Goal: Task Accomplishment & Management: Use online tool/utility

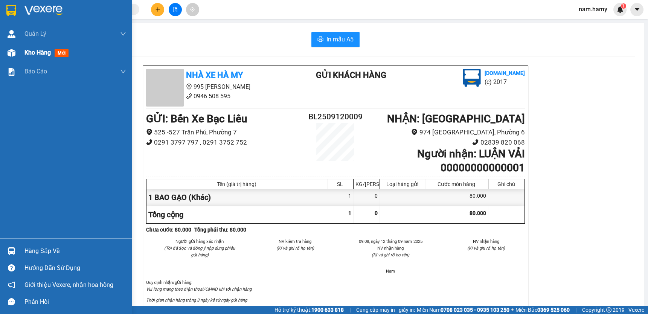
drag, startPoint x: 13, startPoint y: 56, endPoint x: 86, endPoint y: 50, distance: 73.3
click at [15, 56] on div at bounding box center [11, 52] width 13 height 13
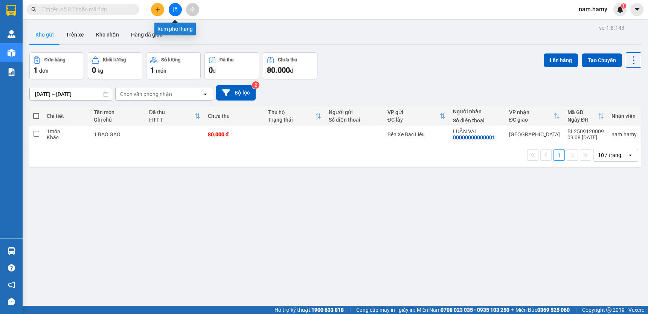
click at [176, 7] on icon "file-add" at bounding box center [174, 9] width 5 height 5
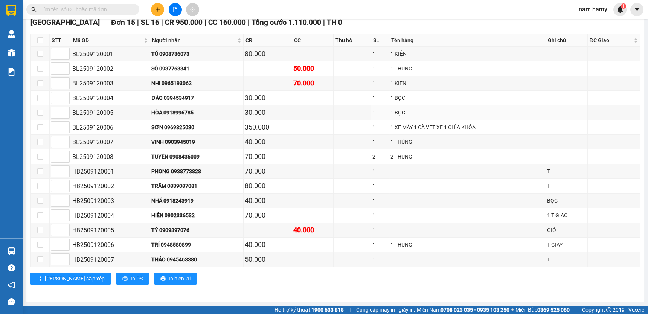
scroll to position [53, 0]
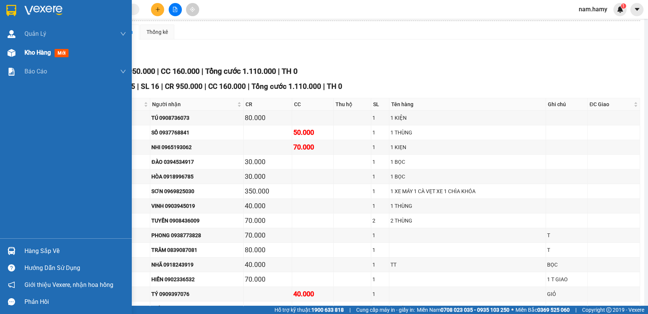
click at [38, 52] on span "Kho hàng" at bounding box center [37, 52] width 26 height 7
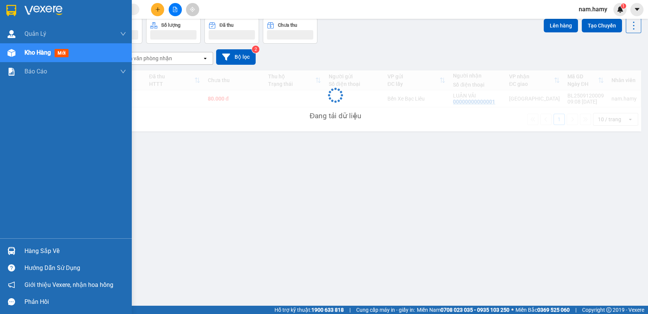
scroll to position [34, 0]
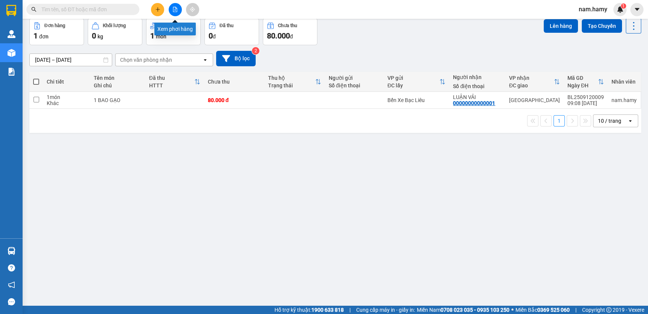
click at [175, 5] on button at bounding box center [175, 9] width 13 height 13
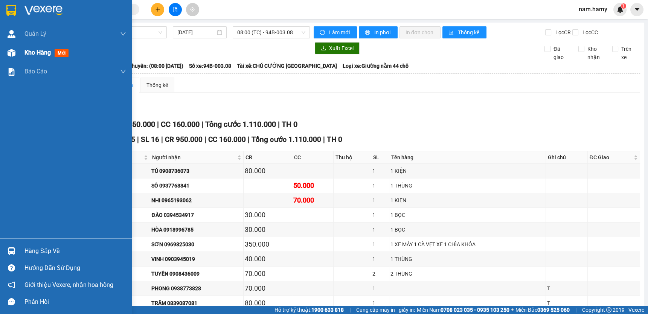
click at [24, 49] on span "Kho hàng" at bounding box center [37, 52] width 26 height 7
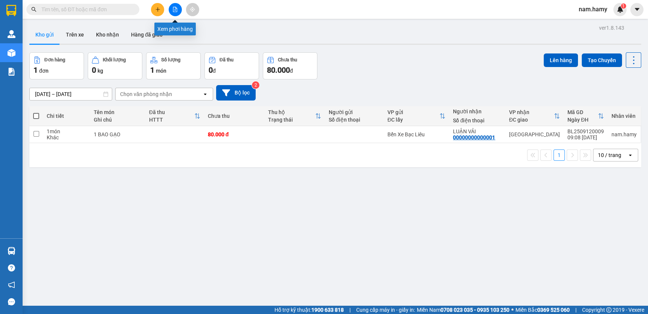
click at [178, 11] on button at bounding box center [175, 9] width 13 height 13
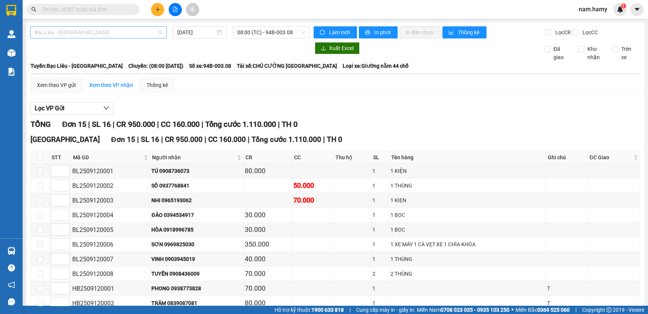
click at [108, 33] on span "Bạc Liêu - [GEOGRAPHIC_DATA]" at bounding box center [99, 32] width 128 height 11
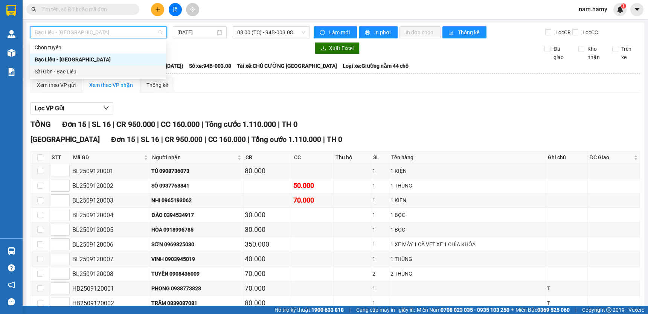
click at [90, 69] on div "Sài Gòn - Bạc Liêu" at bounding box center [98, 71] width 126 height 8
type input "[DATE]"
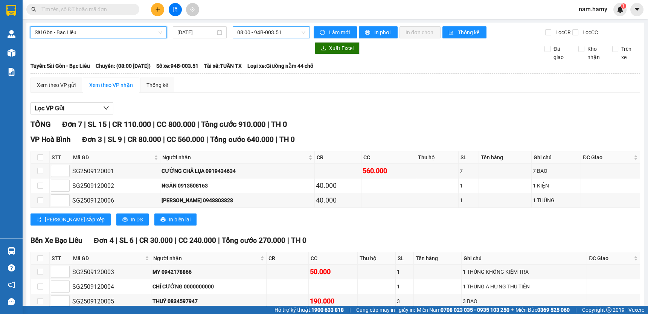
click at [292, 35] on span "08:00 - 94B-003.51" at bounding box center [271, 32] width 68 height 11
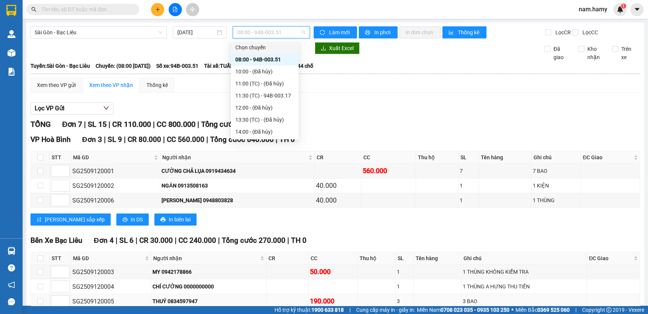
scroll to position [62, 0]
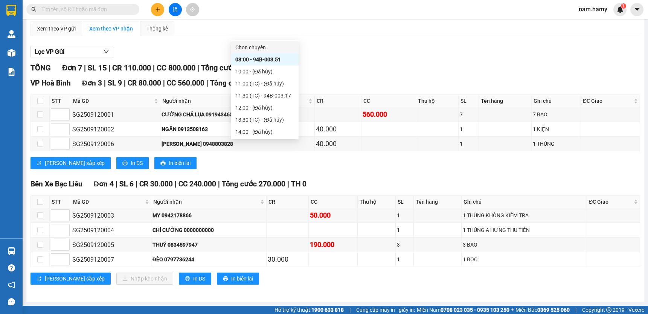
click at [327, 309] on strong "1900 633 818" at bounding box center [327, 310] width 32 height 6
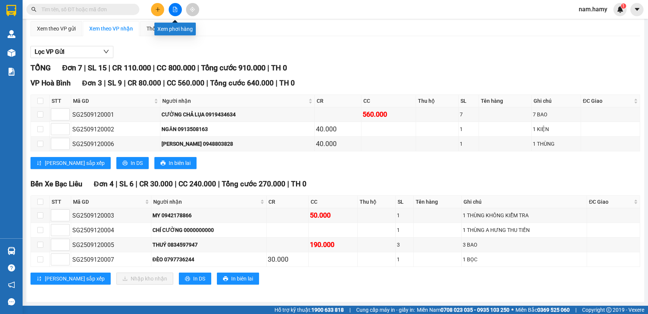
click at [173, 11] on icon "file-add" at bounding box center [175, 9] width 4 height 5
click at [172, 8] on icon "file-add" at bounding box center [174, 9] width 5 height 5
click at [68, 30] on div "Xem theo VP gửi" at bounding box center [56, 28] width 39 height 8
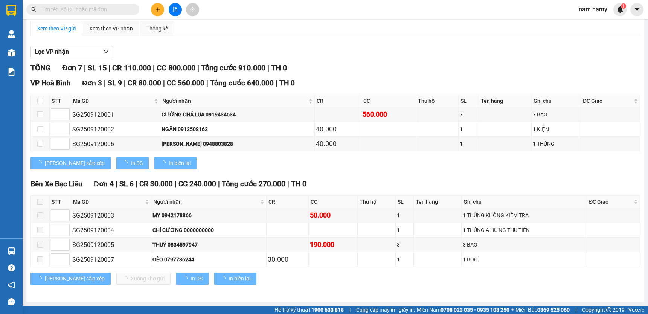
scroll to position [5, 0]
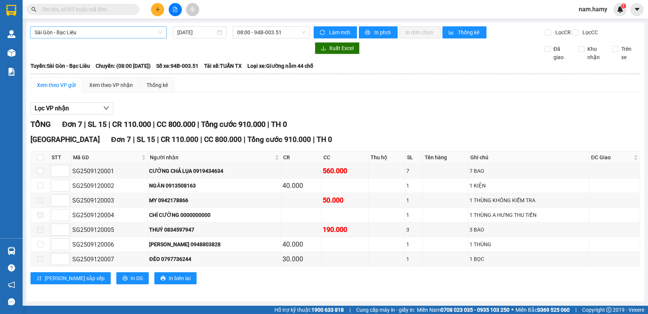
click at [86, 27] on span "Sài Gòn - Bạc Liêu" at bounding box center [99, 32] width 128 height 11
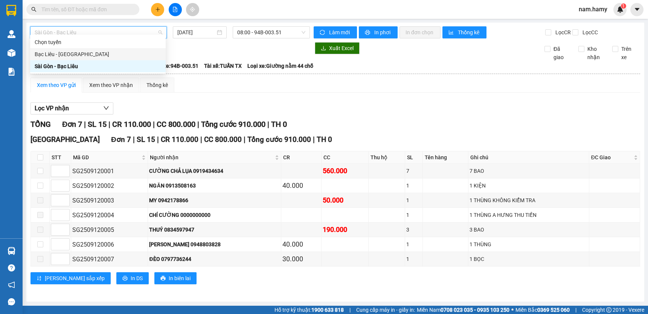
click at [71, 53] on div "Bạc Liêu - [GEOGRAPHIC_DATA]" at bounding box center [98, 54] width 126 height 8
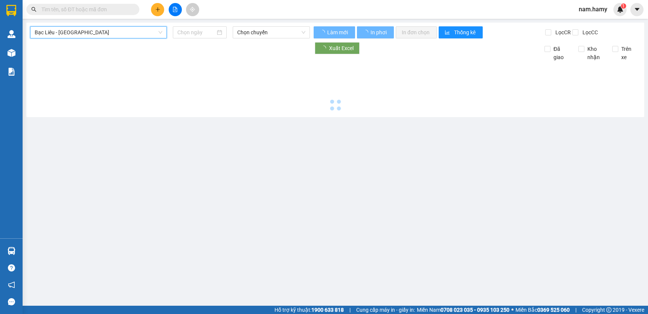
type input "[DATE]"
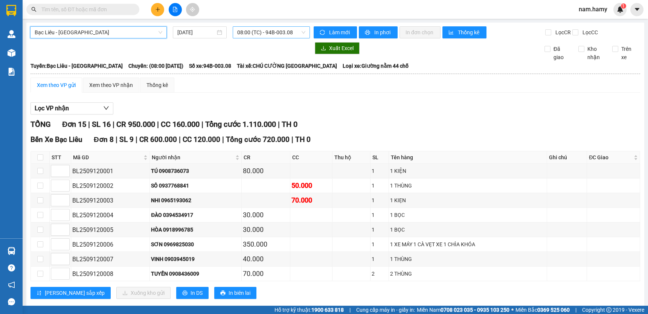
click at [289, 36] on span "08:00 (TC) - 94B-003.08" at bounding box center [271, 32] width 68 height 11
click at [376, 61] on div "Xuất Excel Đã giao Kho nhận Trên xe" at bounding box center [335, 51] width 610 height 19
click at [133, 36] on span "Bạc Liêu - [GEOGRAPHIC_DATA]" at bounding box center [99, 32] width 128 height 11
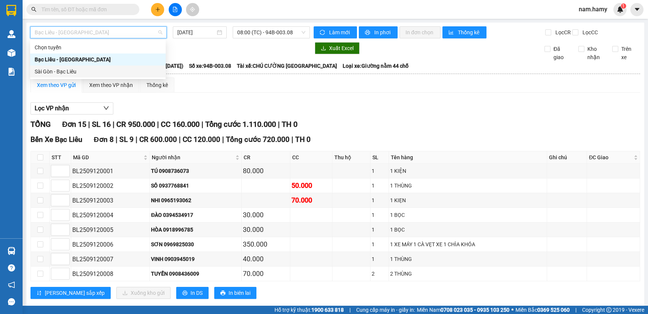
click at [85, 68] on div "Sài Gòn - Bạc Liêu" at bounding box center [98, 71] width 126 height 8
type input "[DATE]"
